Goal: Task Accomplishment & Management: Use online tool/utility

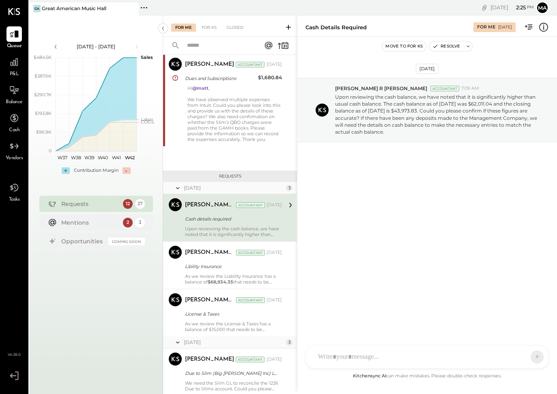
scroll to position [1275, 0]
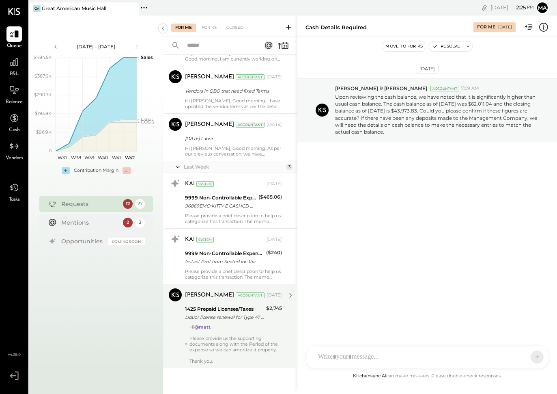
click at [261, 324] on div "Hi @[PERSON_NAME] , Please provide us the supporting documents along with the P…" at bounding box center [236, 344] width 93 height 40
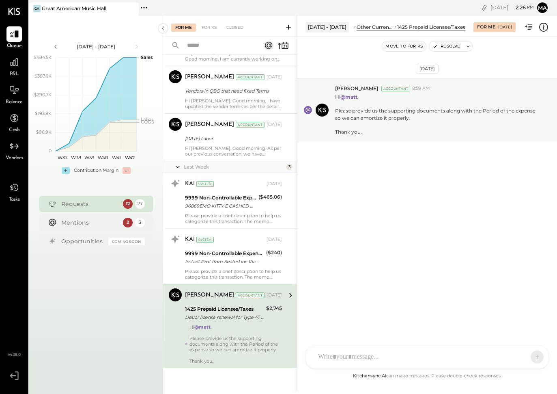
click at [363, 358] on div at bounding box center [420, 357] width 212 height 18
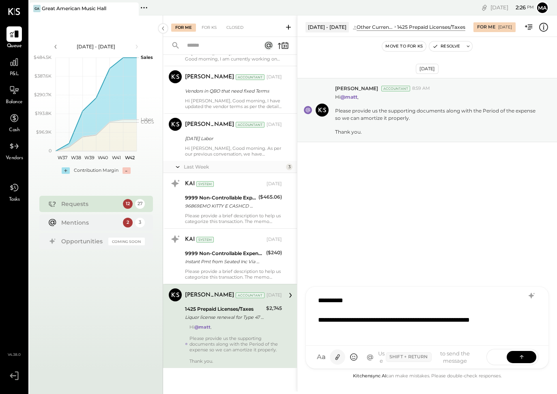
click at [335, 357] on icon at bounding box center [338, 357] width 9 height 9
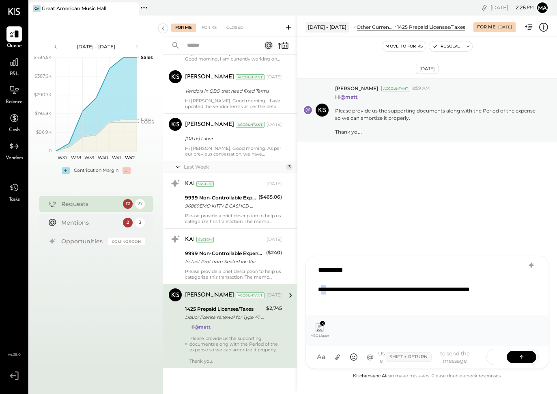
drag, startPoint x: 332, startPoint y: 287, endPoint x: 325, endPoint y: 287, distance: 7.3
click at [325, 287] on div "**********" at bounding box center [417, 294] width 198 height 19
click at [400, 296] on div "**********" at bounding box center [417, 294] width 198 height 19
click at [339, 358] on icon at bounding box center [338, 357] width 9 height 9
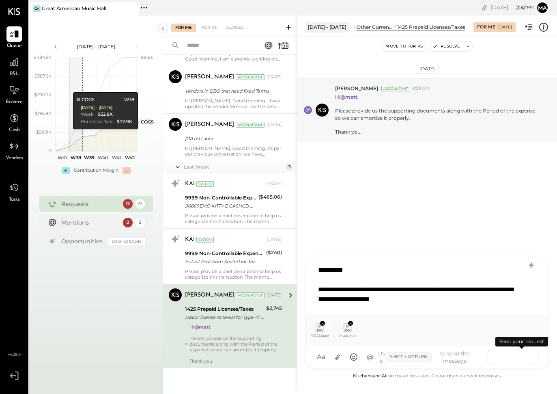
click at [519, 357] on icon at bounding box center [522, 356] width 8 height 8
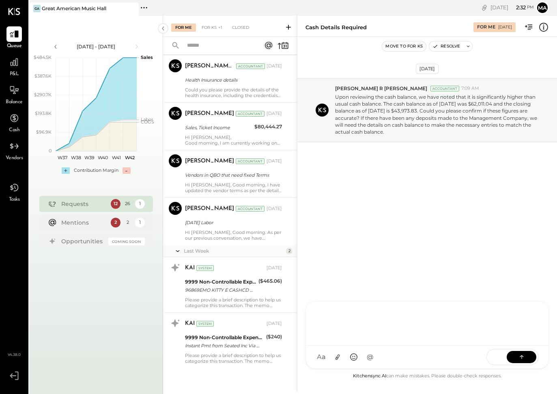
scroll to position [625, 0]
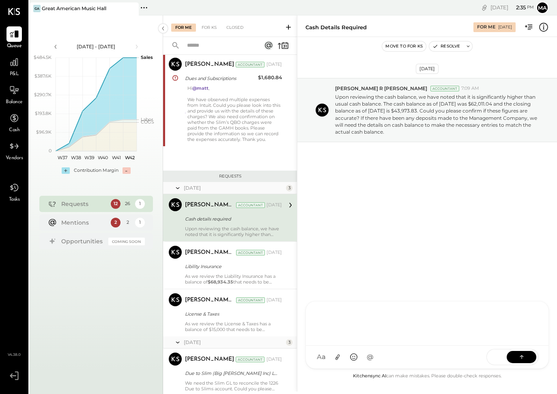
click at [14, 67] on icon at bounding box center [14, 62] width 10 height 10
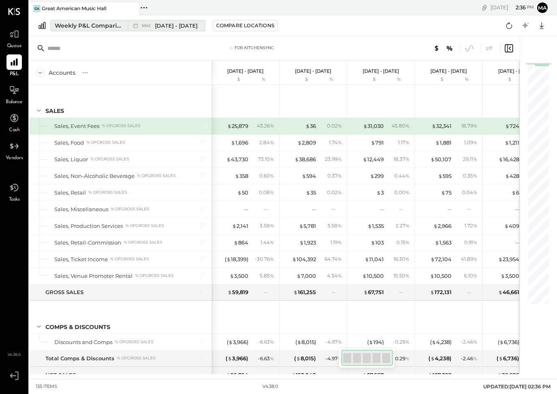
click at [73, 25] on div "Weekly P&L Comparison" at bounding box center [89, 26] width 68 height 8
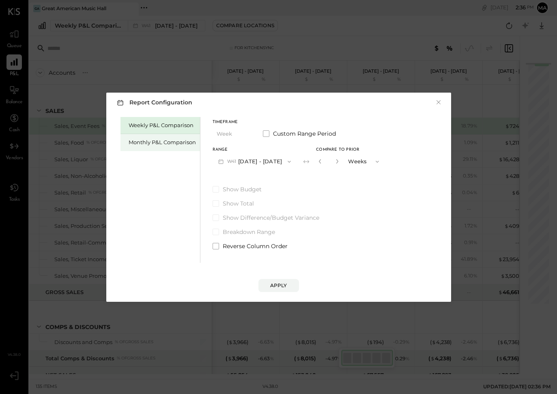
click at [157, 138] on div "Monthly P&L Comparison" at bounding box center [161, 142] width 80 height 17
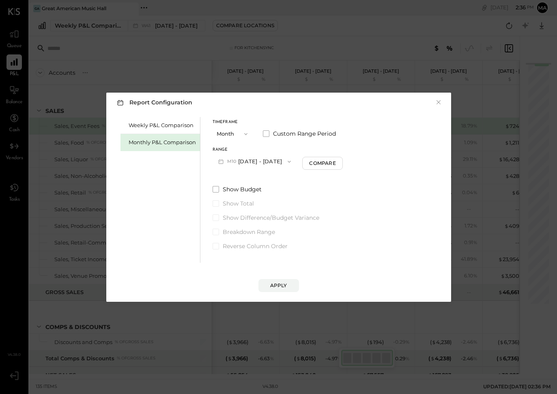
click at [287, 161] on icon "button" at bounding box center [289, 161] width 6 height 6
click at [270, 133] on label "Custom Range Period" at bounding box center [299, 134] width 73 height 8
click at [267, 134] on span at bounding box center [266, 133] width 6 height 6
click at [337, 160] on icon "button" at bounding box center [338, 161] width 2 height 4
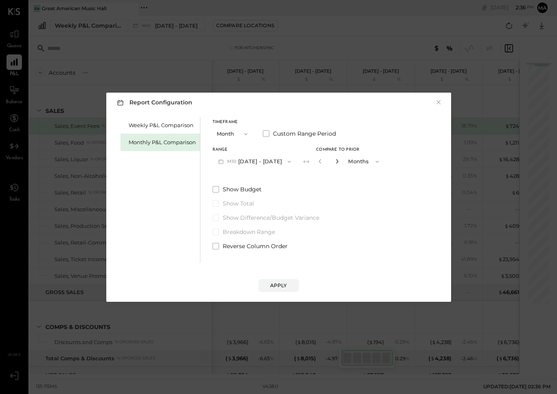
click at [337, 160] on icon "button" at bounding box center [338, 161] width 2 height 4
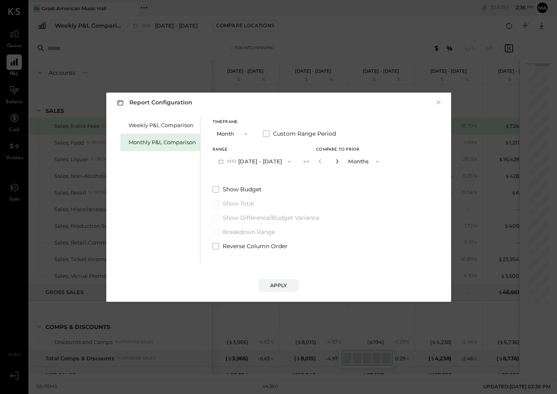
click at [337, 160] on icon "button" at bounding box center [338, 161] width 2 height 4
type input "*"
click at [279, 285] on div "Apply" at bounding box center [278, 285] width 17 height 7
